Goal: Ask a question: Seek information or help from site administrators or community

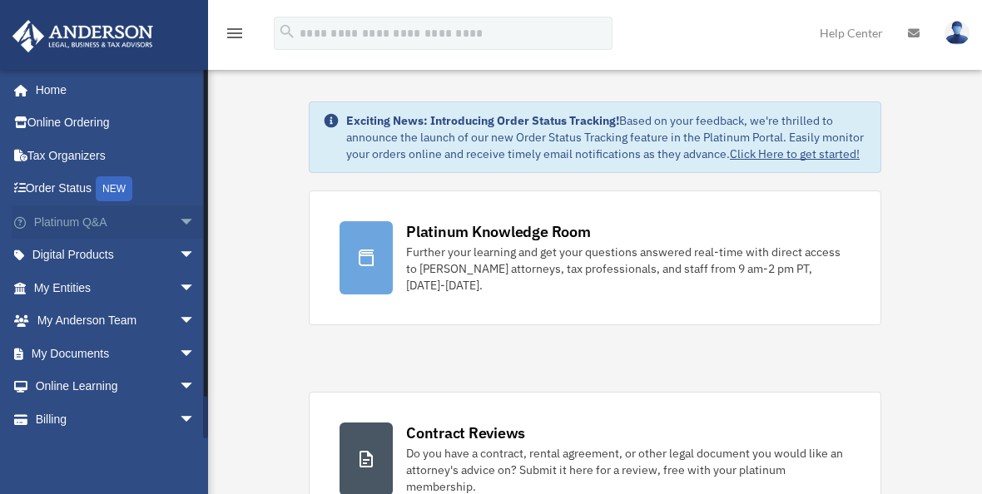
click at [179, 215] on span "arrow_drop_down" at bounding box center [195, 223] width 33 height 34
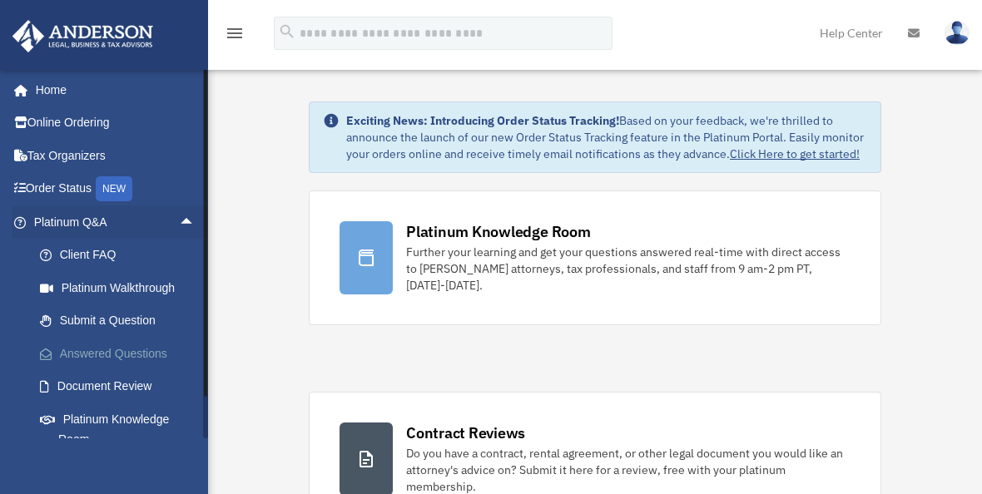
click at [97, 348] on link "Answered Questions" at bounding box center [121, 353] width 197 height 33
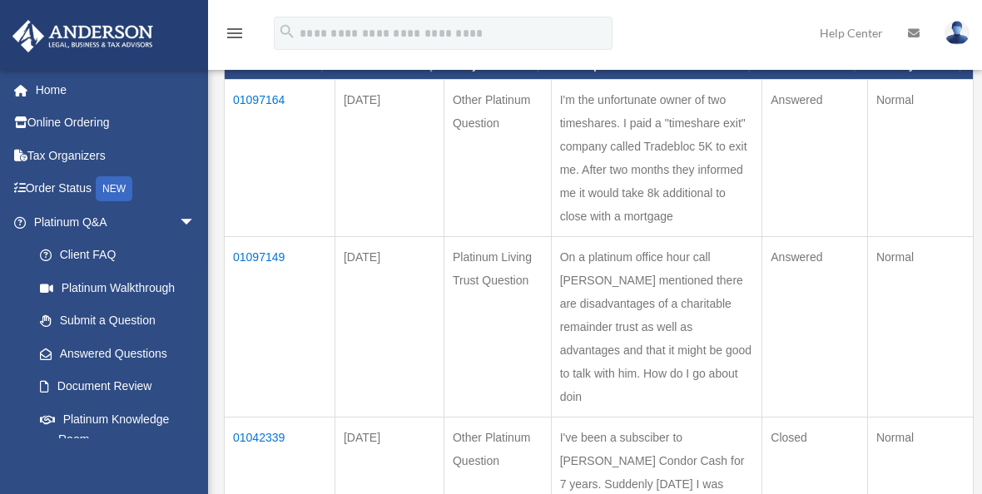
scroll to position [166, 0]
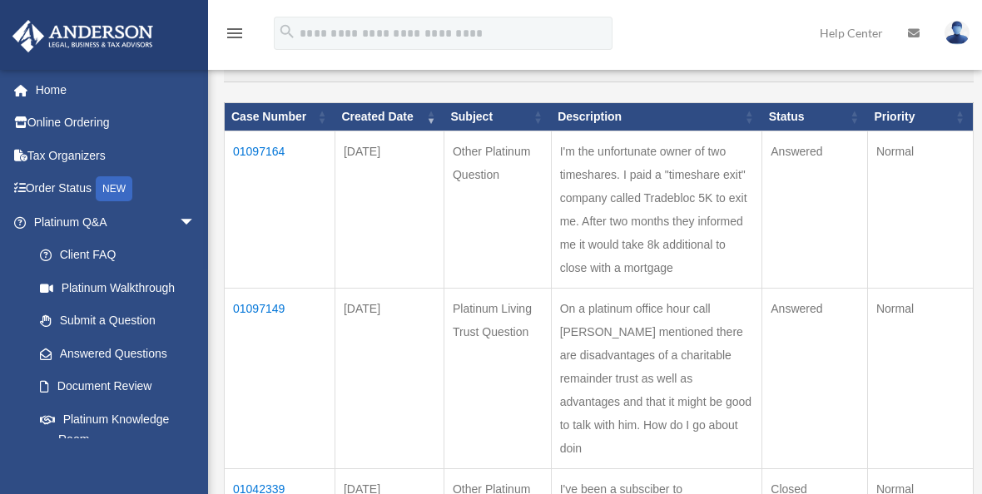
click at [270, 147] on td "01097164" at bounding box center [280, 209] width 111 height 157
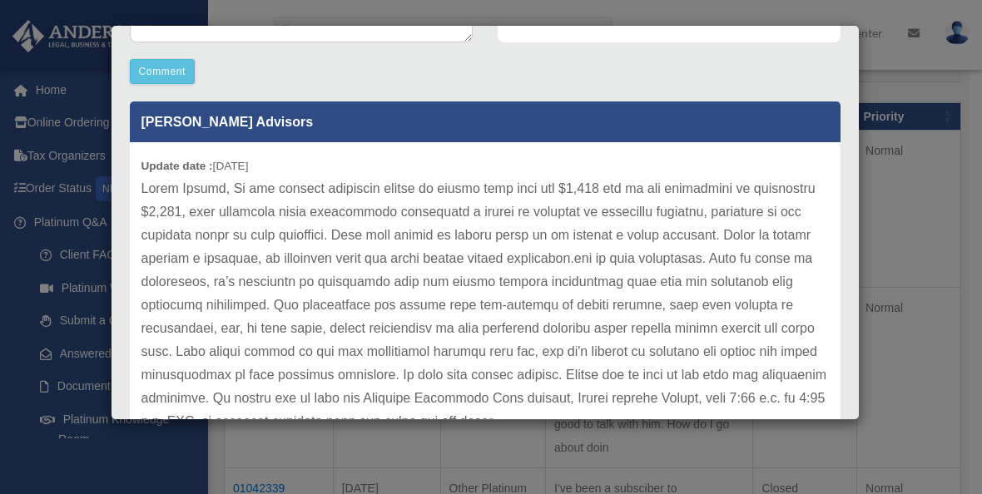
scroll to position [499, 0]
